Goal: Transaction & Acquisition: Purchase product/service

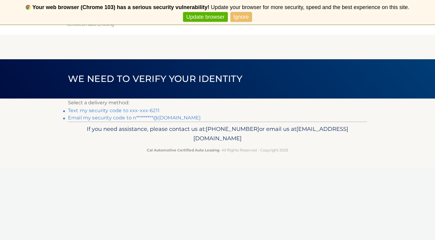
click at [102, 111] on link "Text my security code to xxx-xxx-6211" at bounding box center [114, 111] width 92 height 6
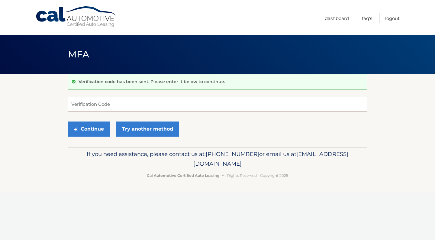
click at [102, 111] on input "Verification Code" at bounding box center [217, 104] width 299 height 15
type input "196130"
click at [76, 131] on icon "submit" at bounding box center [76, 129] width 4 height 5
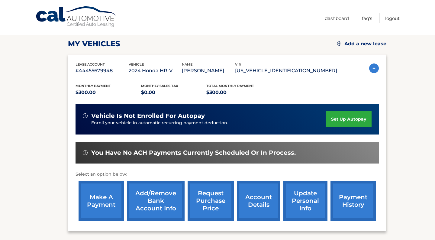
scroll to position [126, 0]
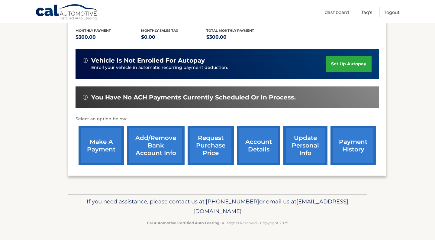
click at [101, 140] on link "make a payment" at bounding box center [101, 146] width 45 height 40
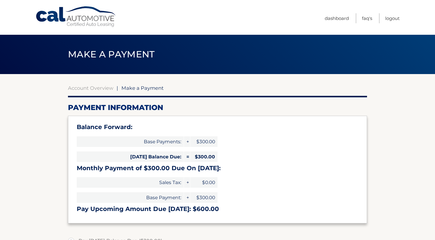
select select "NzllYWEwNzktY2ExMi00ZDJjLWJjOGUtOGVkNTM1M2U2MGI1"
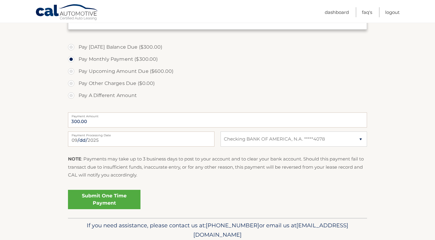
scroll to position [194, 0]
click at [109, 197] on link "Submit One Time Payment" at bounding box center [104, 198] width 73 height 19
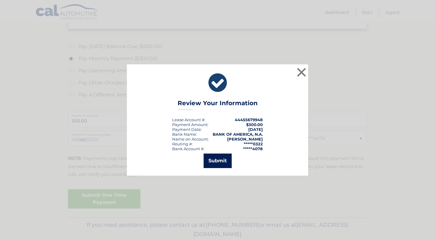
click at [224, 162] on button "Submit" at bounding box center [218, 160] width 28 height 15
